Goal: Information Seeking & Learning: Learn about a topic

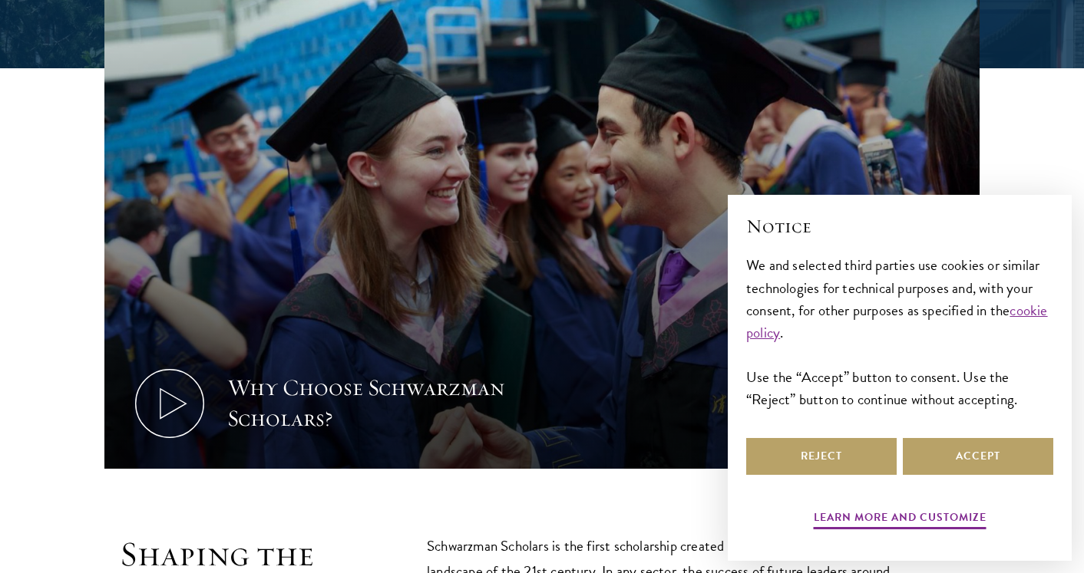
click at [938, 436] on div "Reject Accept" at bounding box center [899, 456] width 307 height 43
click at [938, 456] on button "Accept" at bounding box center [978, 456] width 150 height 37
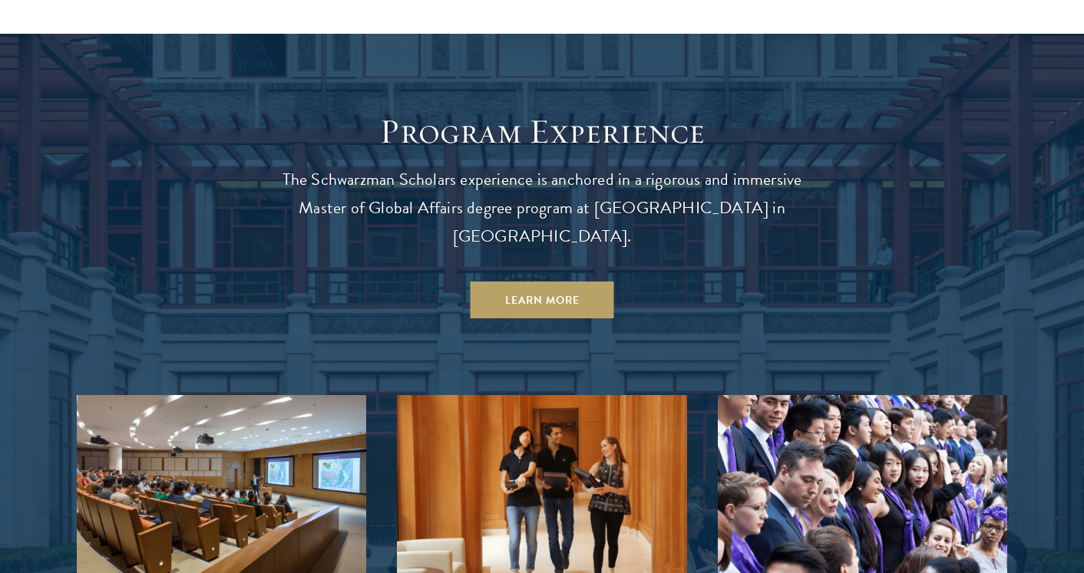
scroll to position [1267, 0]
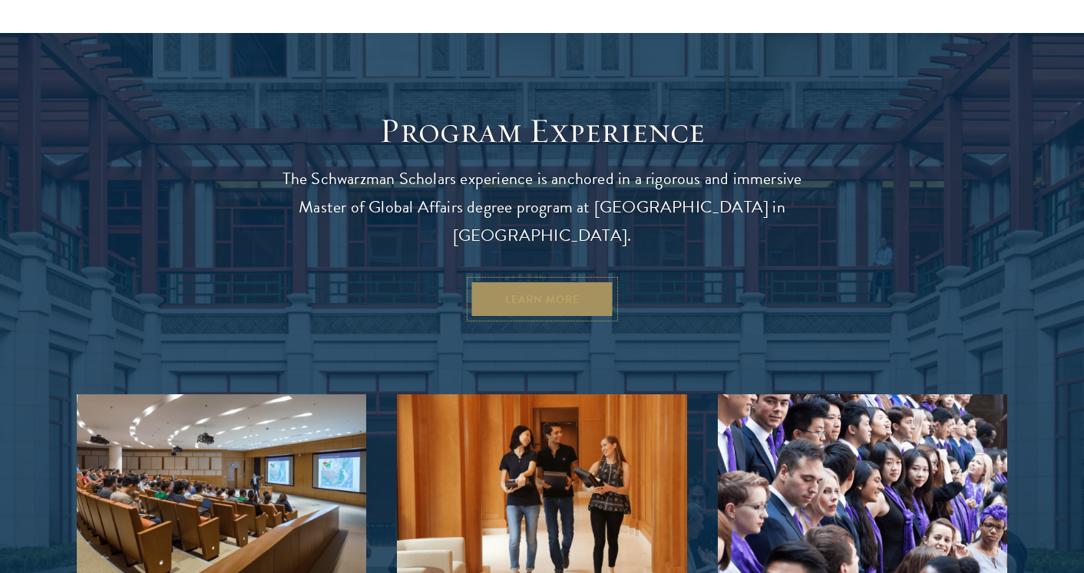
click at [550, 281] on link "Learn More" at bounding box center [543, 299] width 144 height 37
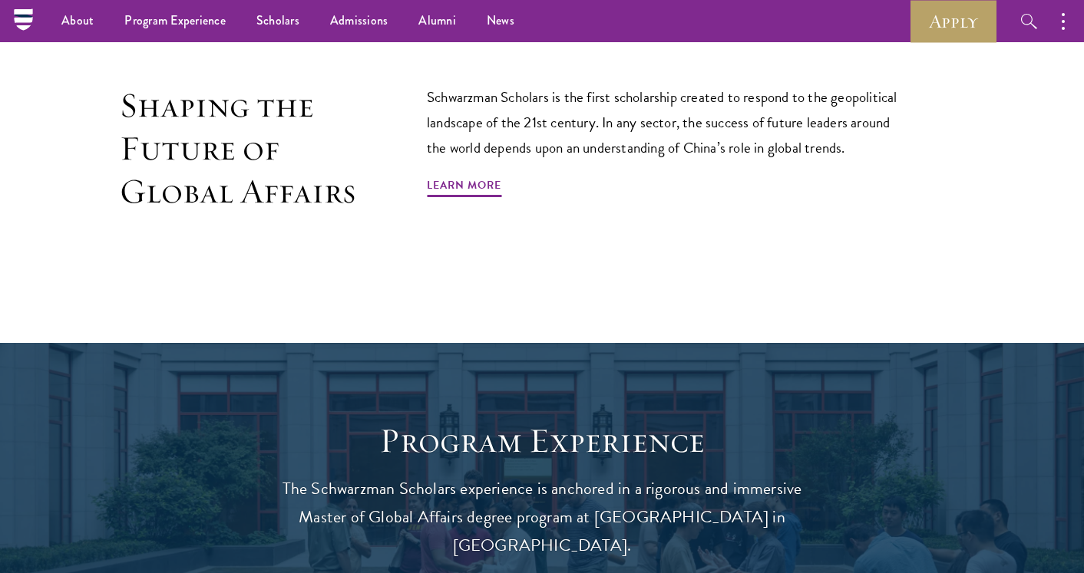
scroll to position [956, 0]
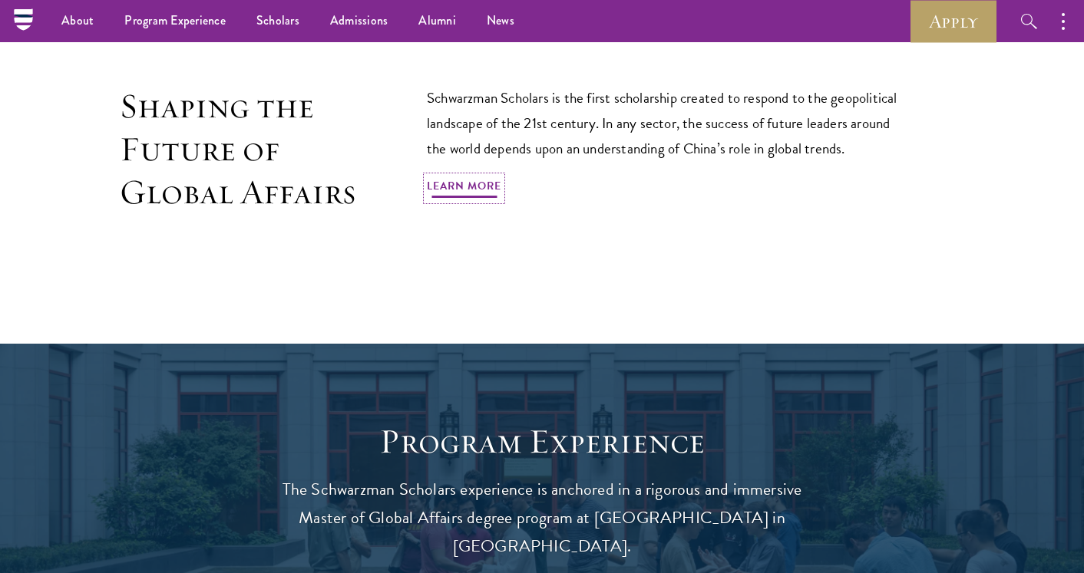
click at [471, 181] on link "Learn More" at bounding box center [464, 189] width 74 height 24
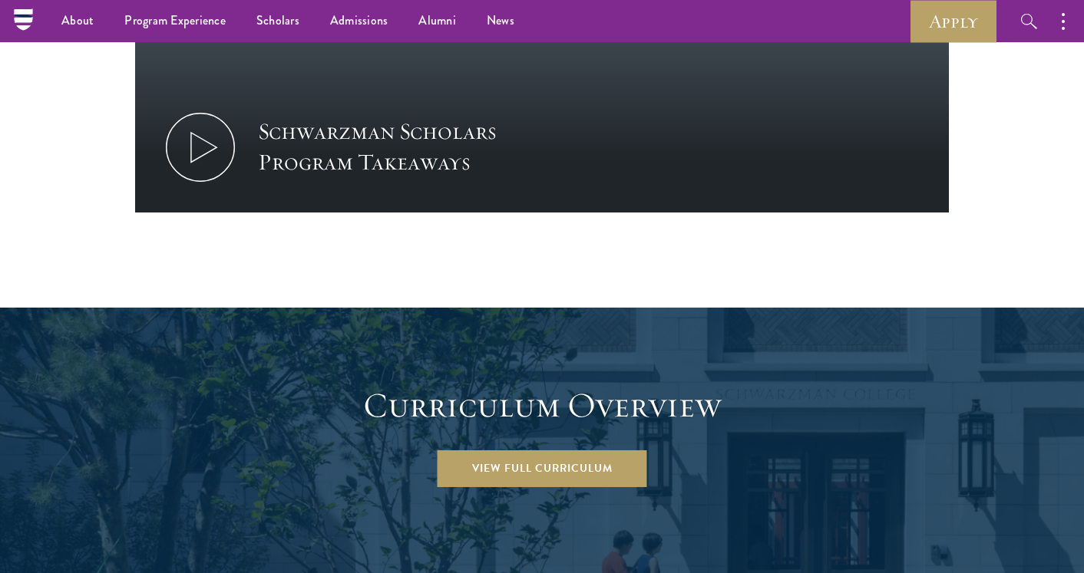
scroll to position [1554, 0]
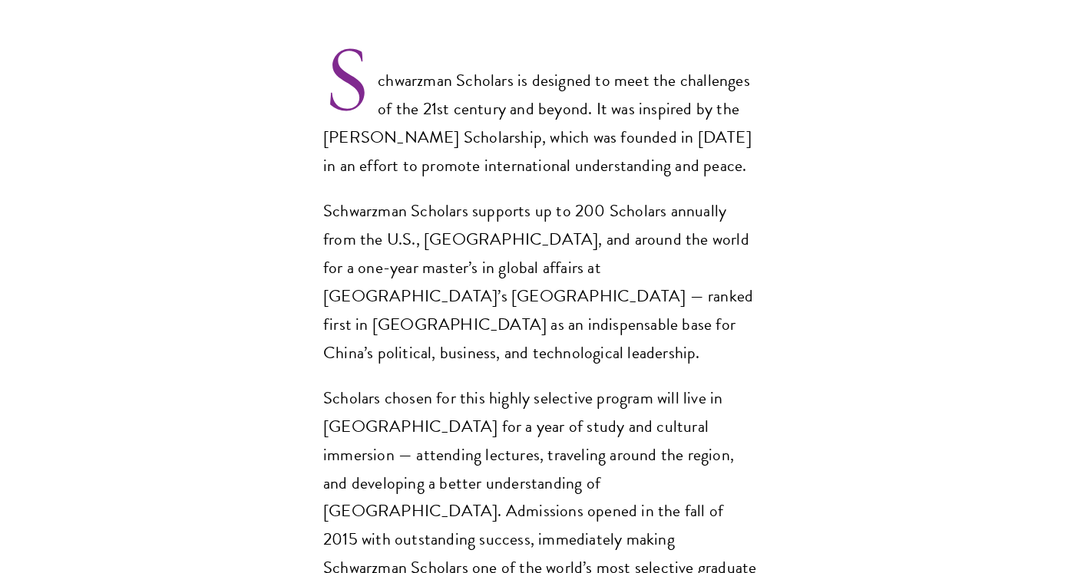
scroll to position [1118, 0]
